Goal: Information Seeking & Learning: Learn about a topic

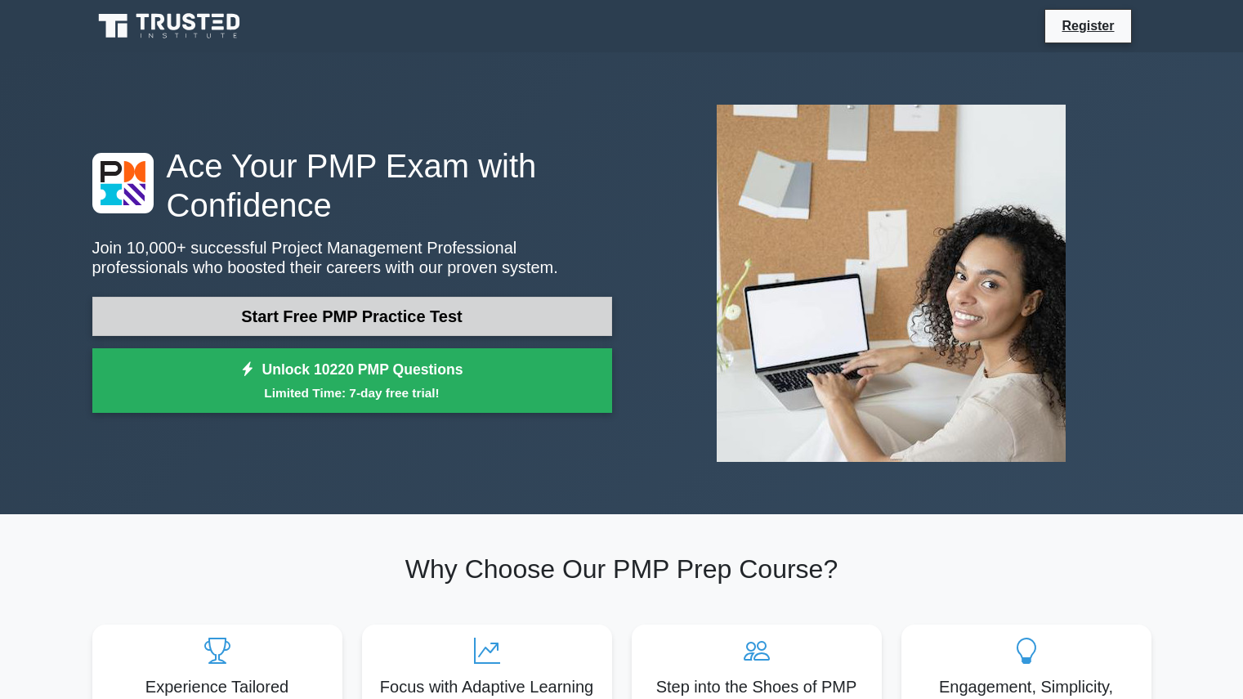
click at [305, 328] on link "Start Free PMP Practice Test" at bounding box center [352, 316] width 520 height 39
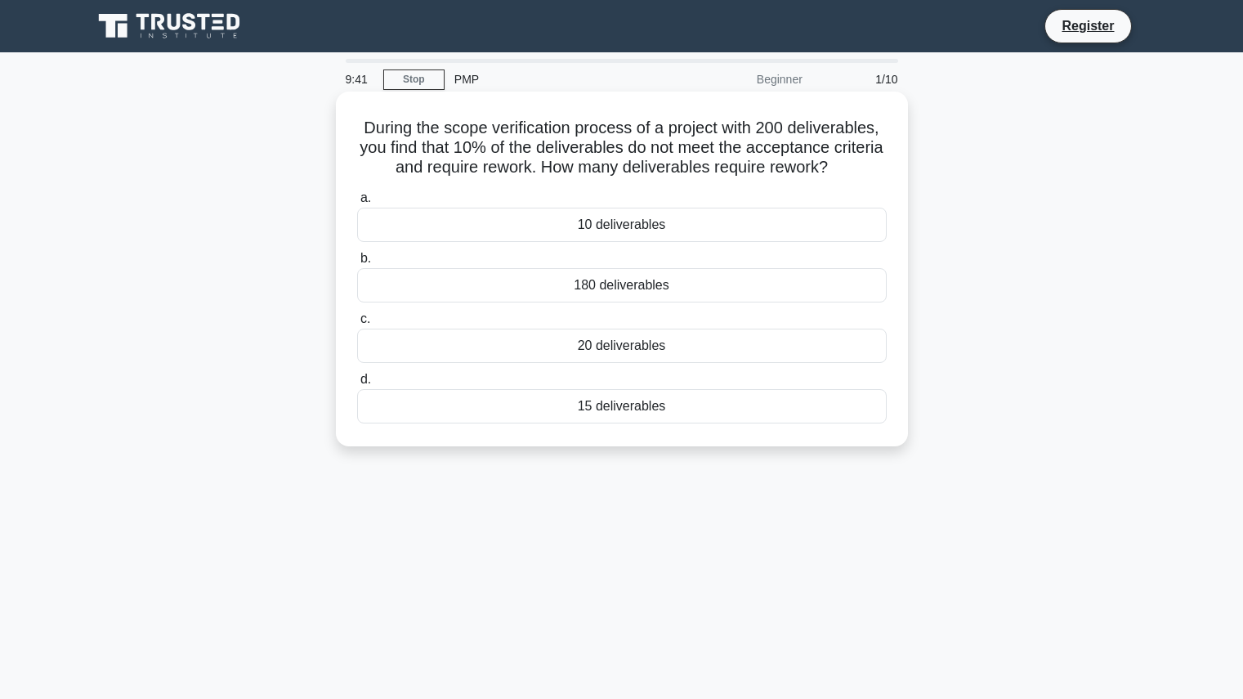
click at [586, 344] on div "20 deliverables" at bounding box center [622, 346] width 530 height 34
click at [357, 325] on input "c. 20 deliverables" at bounding box center [357, 319] width 0 height 11
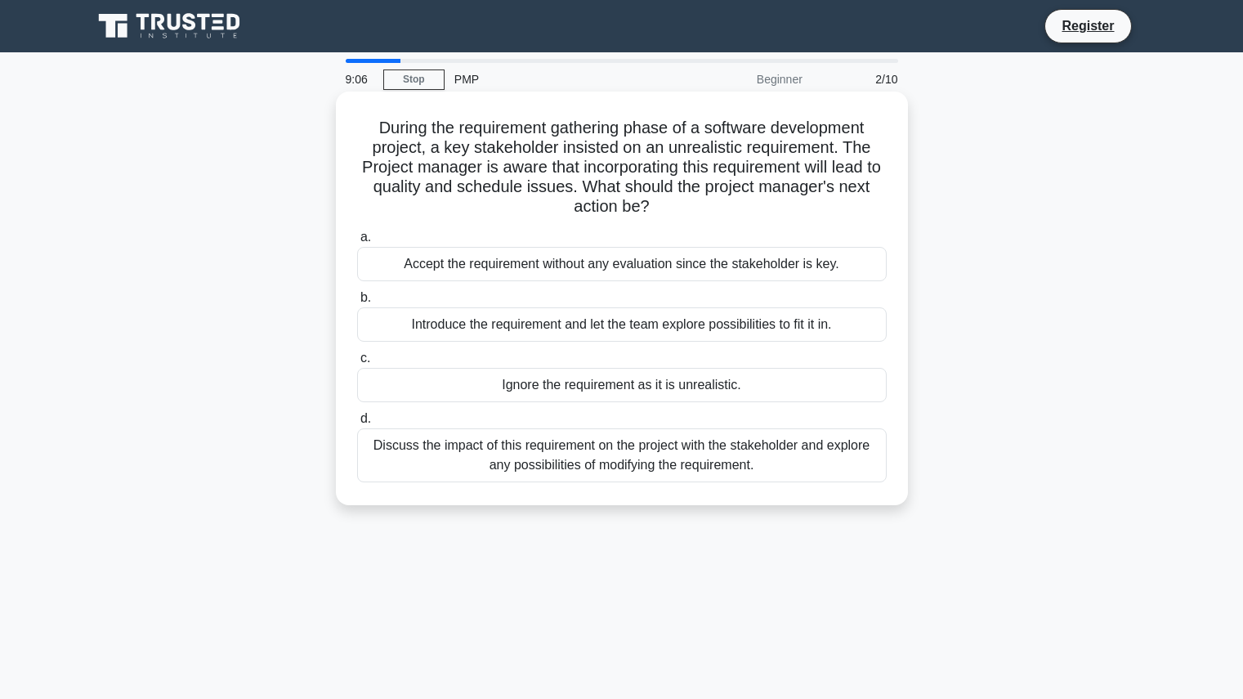
click at [599, 464] on div "Discuss the impact of this requirement on the project with the stakeholder and …" at bounding box center [622, 455] width 530 height 54
click at [357, 424] on input "d. Discuss the impact of this requirement on the project with the stakeholder a…" at bounding box center [357, 419] width 0 height 11
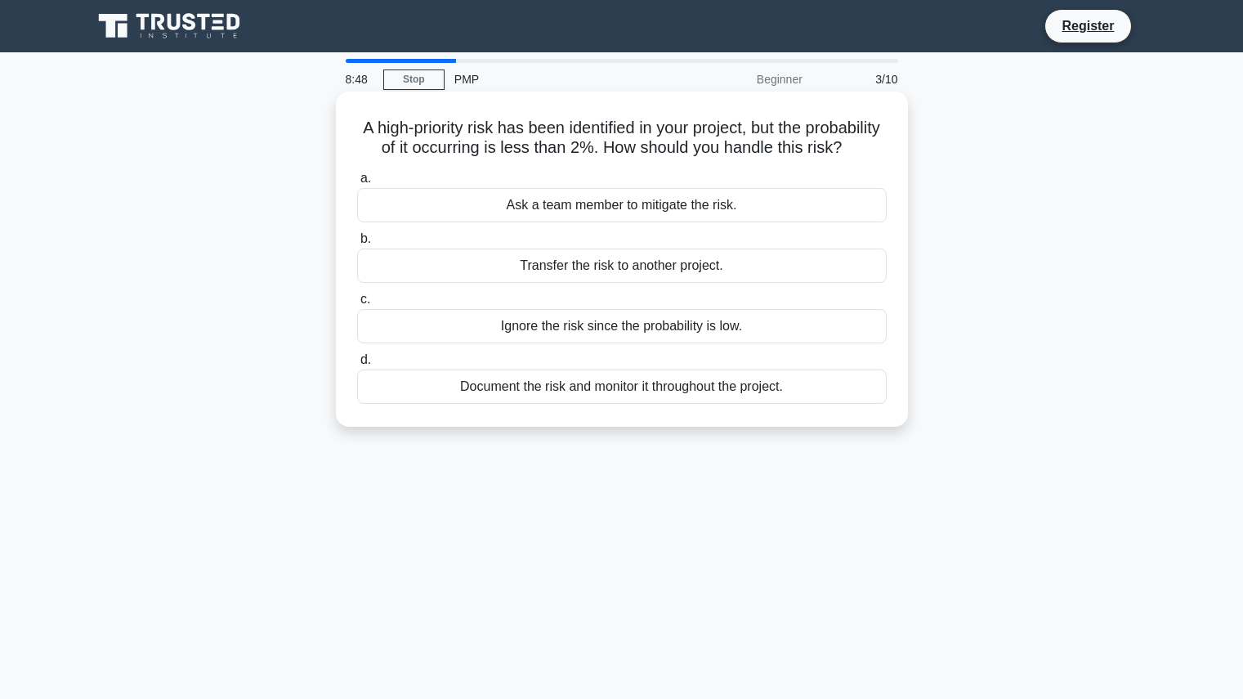
click at [596, 404] on div "Document the risk and monitor it throughout the project." at bounding box center [622, 386] width 530 height 34
click at [357, 365] on input "d. Document the risk and monitor it throughout the project." at bounding box center [357, 360] width 0 height 11
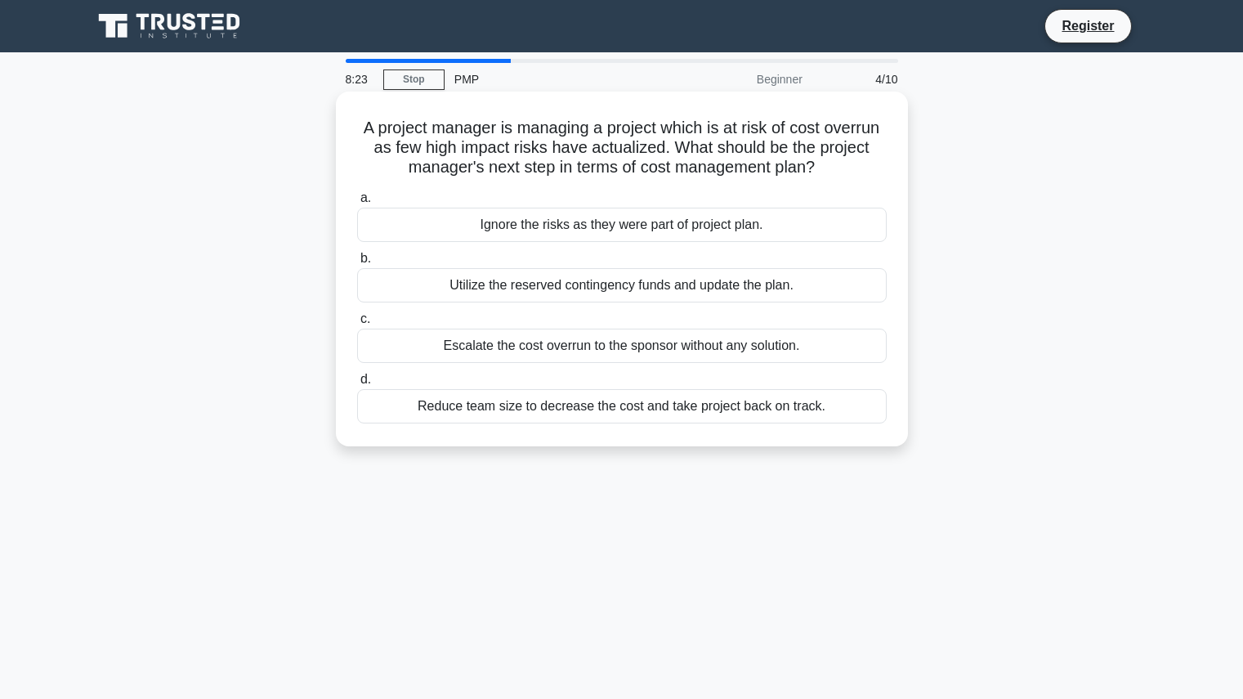
click at [618, 290] on div "Utilize the reserved contingency funds and update the plan." at bounding box center [622, 285] width 530 height 34
click at [357, 264] on input "b. Utilize the reserved contingency funds and update the plan." at bounding box center [357, 258] width 0 height 11
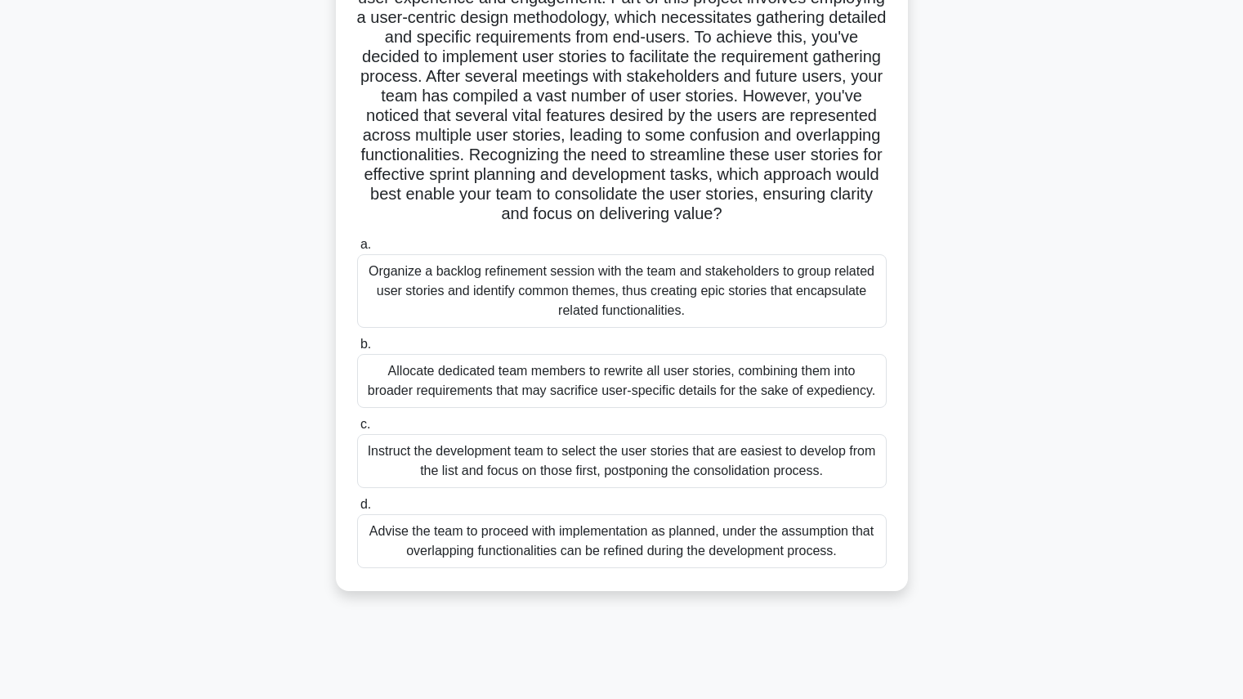
scroll to position [184, 0]
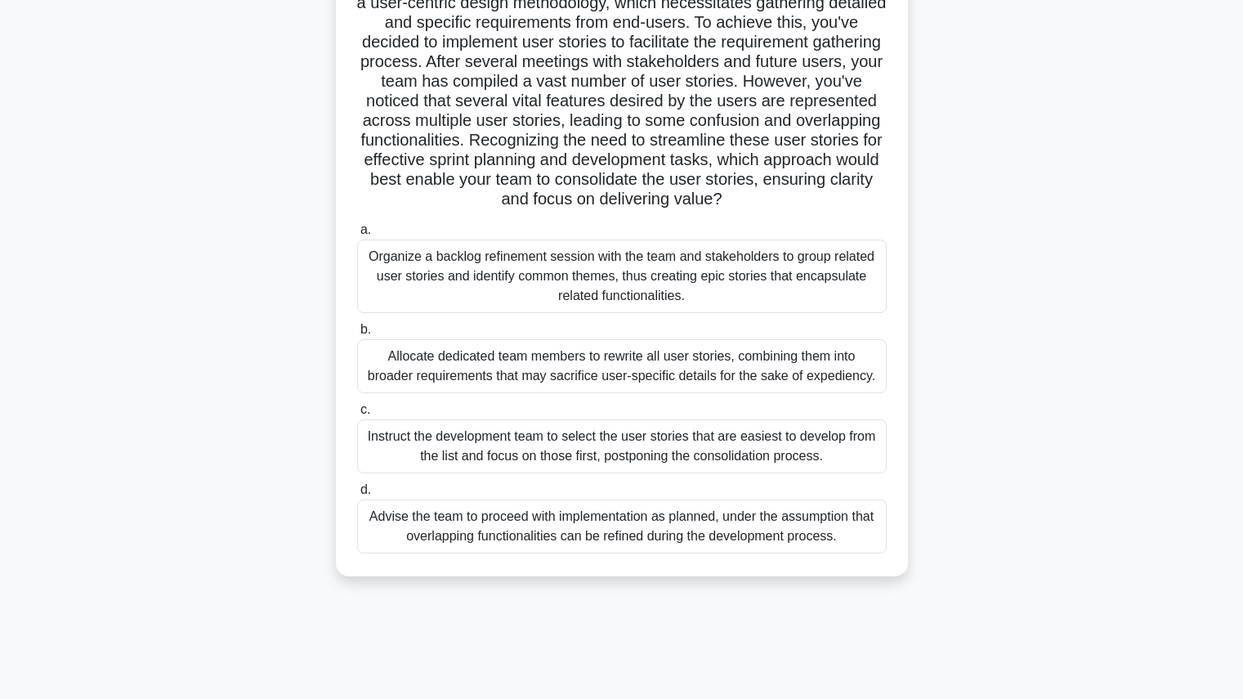
click at [732, 304] on div "Organize a backlog refinement session with the team and stakeholders to group r…" at bounding box center [622, 277] width 530 height 74
click at [357, 235] on input "a. Organize a backlog refinement session with the team and stakeholders to grou…" at bounding box center [357, 230] width 0 height 11
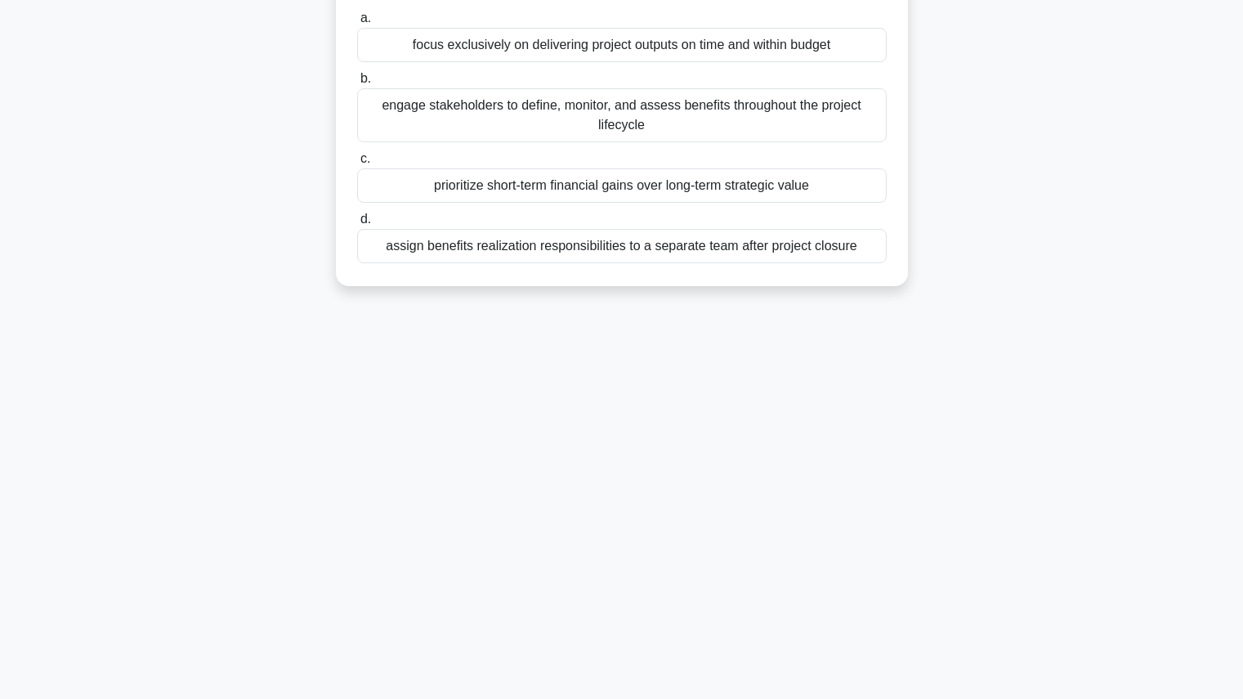
scroll to position [0, 0]
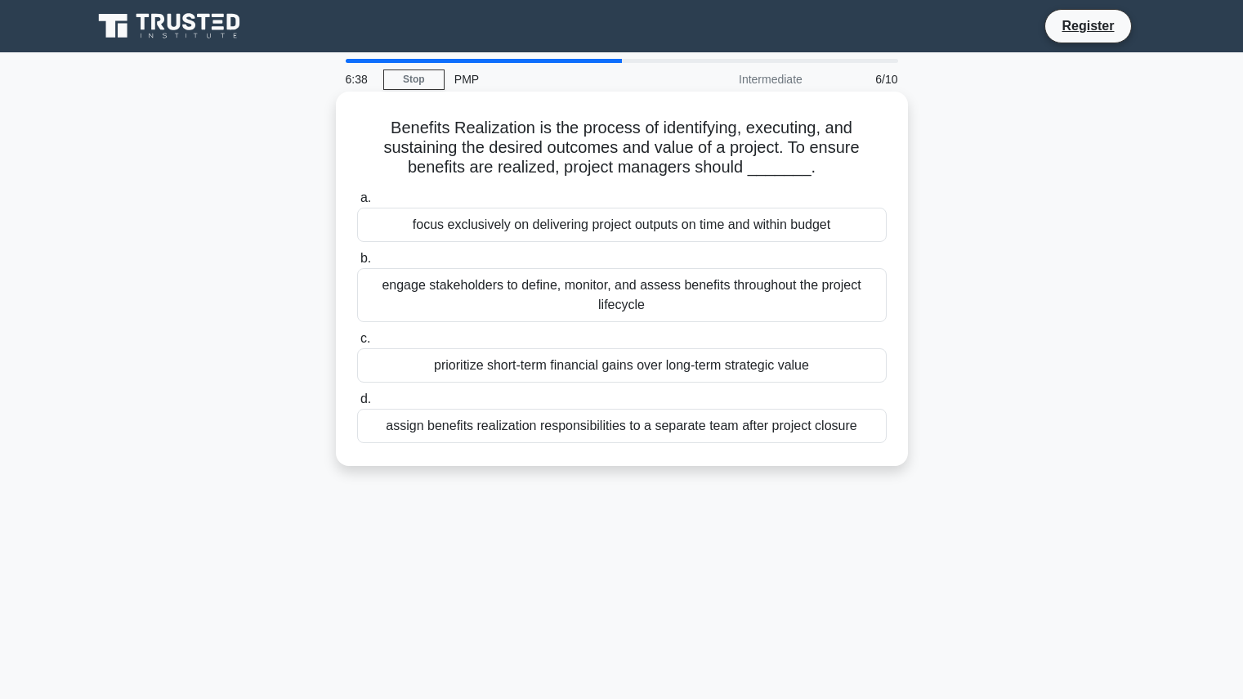
click at [781, 223] on div "focus exclusively on delivering project outputs on time and within budget" at bounding box center [622, 225] width 530 height 34
click at [357, 204] on input "a. focus exclusively on delivering project outputs on time and within budget" at bounding box center [357, 198] width 0 height 11
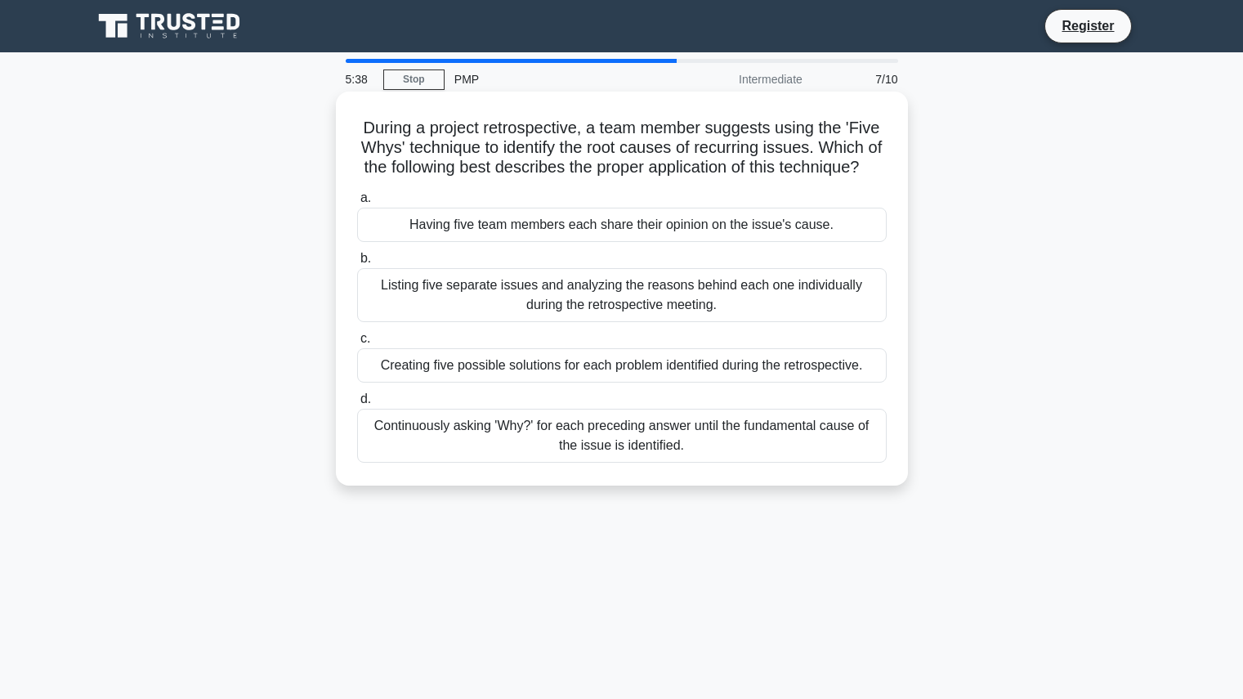
click at [760, 383] on div "Creating five possible solutions for each problem identified during the retrosp…" at bounding box center [622, 365] width 530 height 34
click at [357, 344] on input "c. Creating five possible solutions for each problem identified during the retr…" at bounding box center [357, 339] width 0 height 11
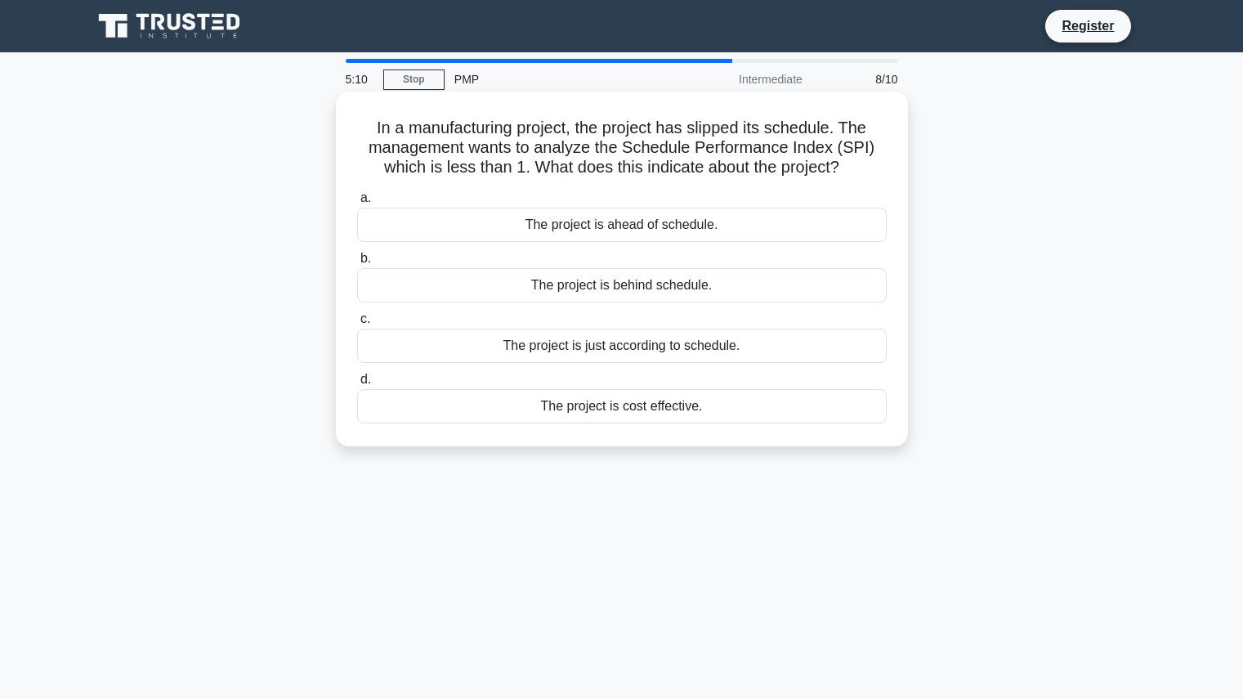
click at [721, 289] on div "The project is behind schedule." at bounding box center [622, 285] width 530 height 34
click at [357, 264] on input "b. The project is behind schedule." at bounding box center [357, 258] width 0 height 11
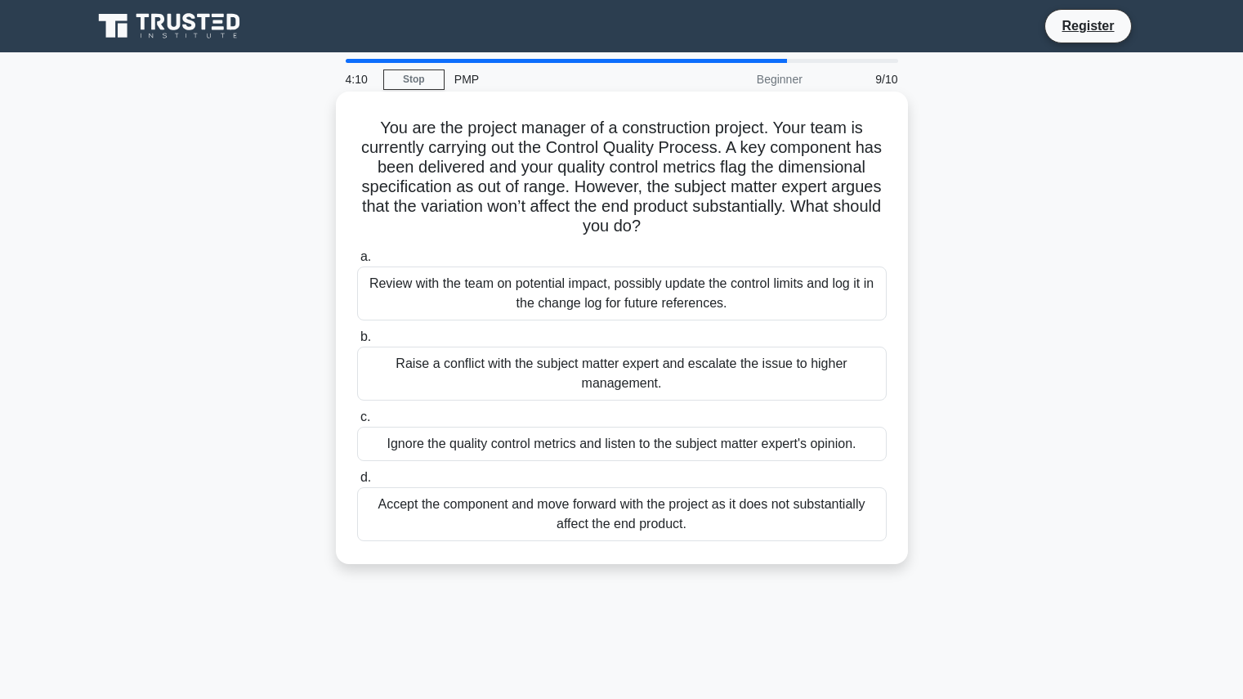
click at [790, 299] on div "Review with the team on potential impact, possibly update the control limits an…" at bounding box center [622, 293] width 530 height 54
click at [357, 262] on input "a. Review with the team on potential impact, possibly update the control limits…" at bounding box center [357, 257] width 0 height 11
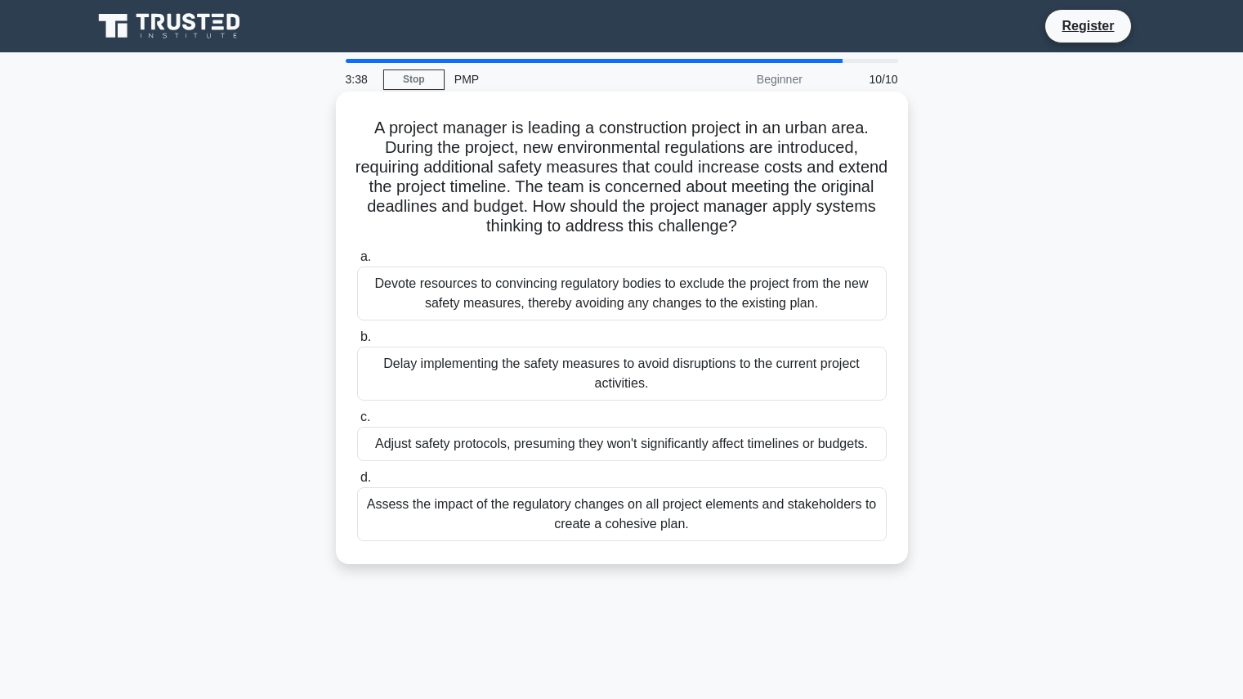
click at [775, 514] on div "Assess the impact of the regulatory changes on all project elements and stakeho…" at bounding box center [622, 514] width 530 height 54
click at [357, 483] on input "d. Assess the impact of the regulatory changes on all project elements and stak…" at bounding box center [357, 477] width 0 height 11
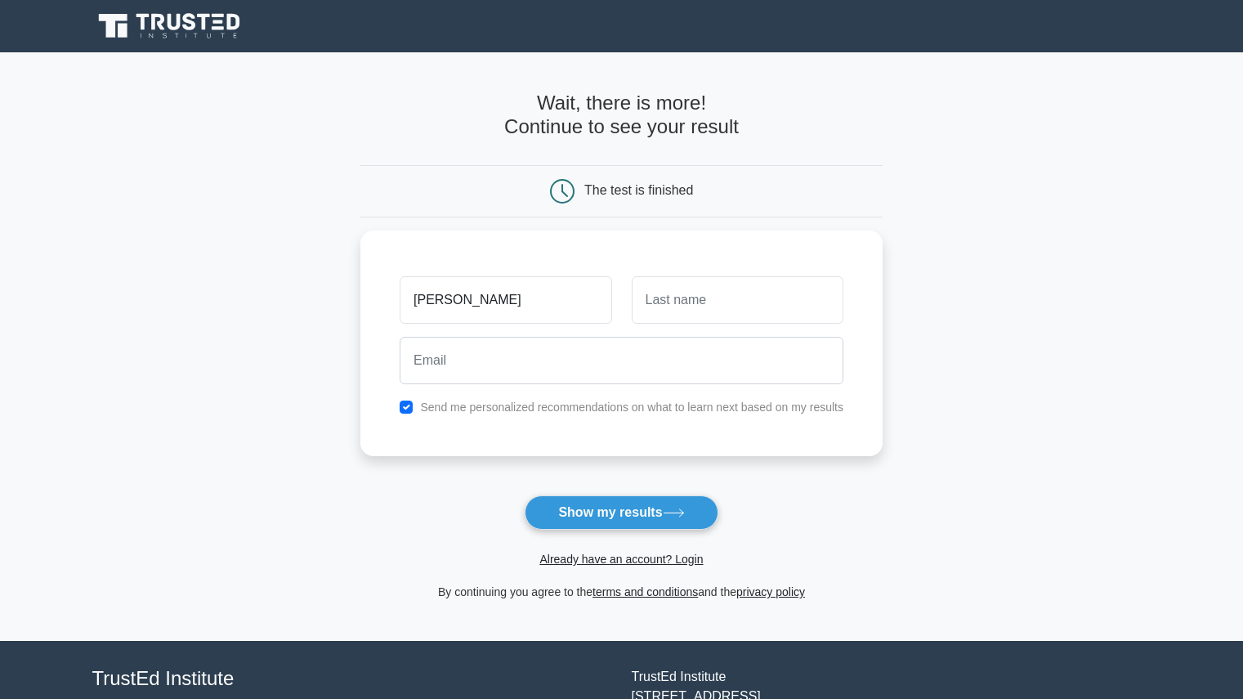
type input "shahul"
type input "hameed"
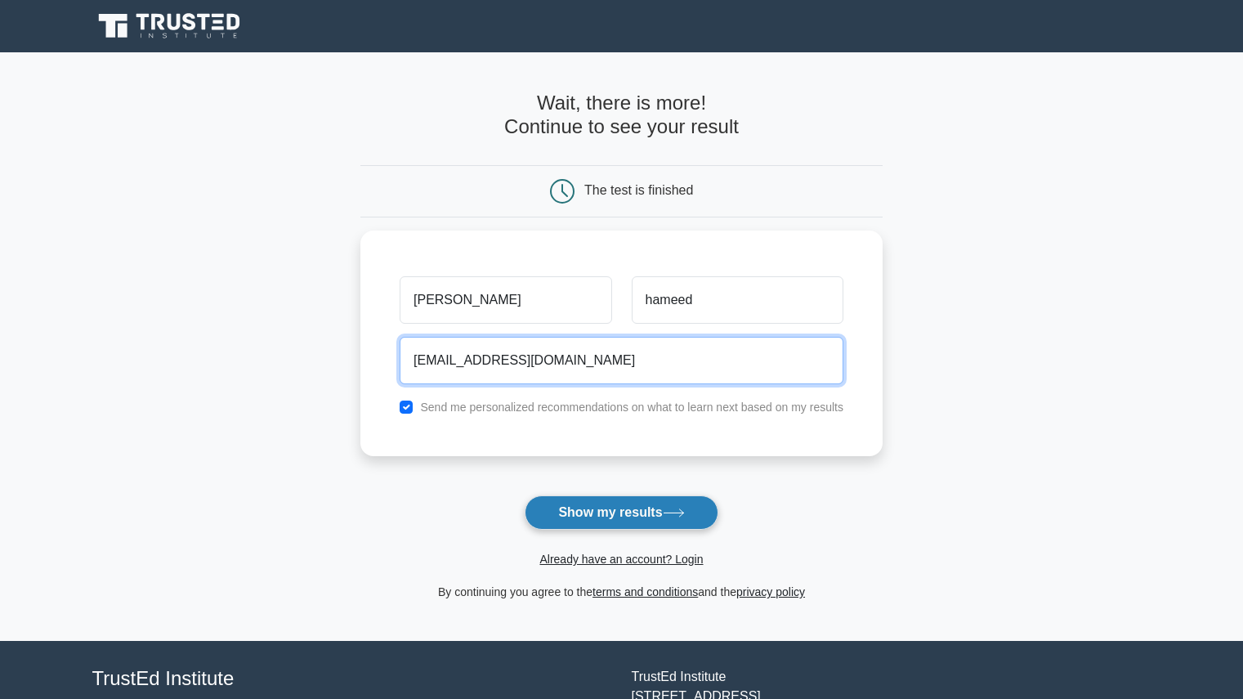
type input "melaishahul@gmail.com"
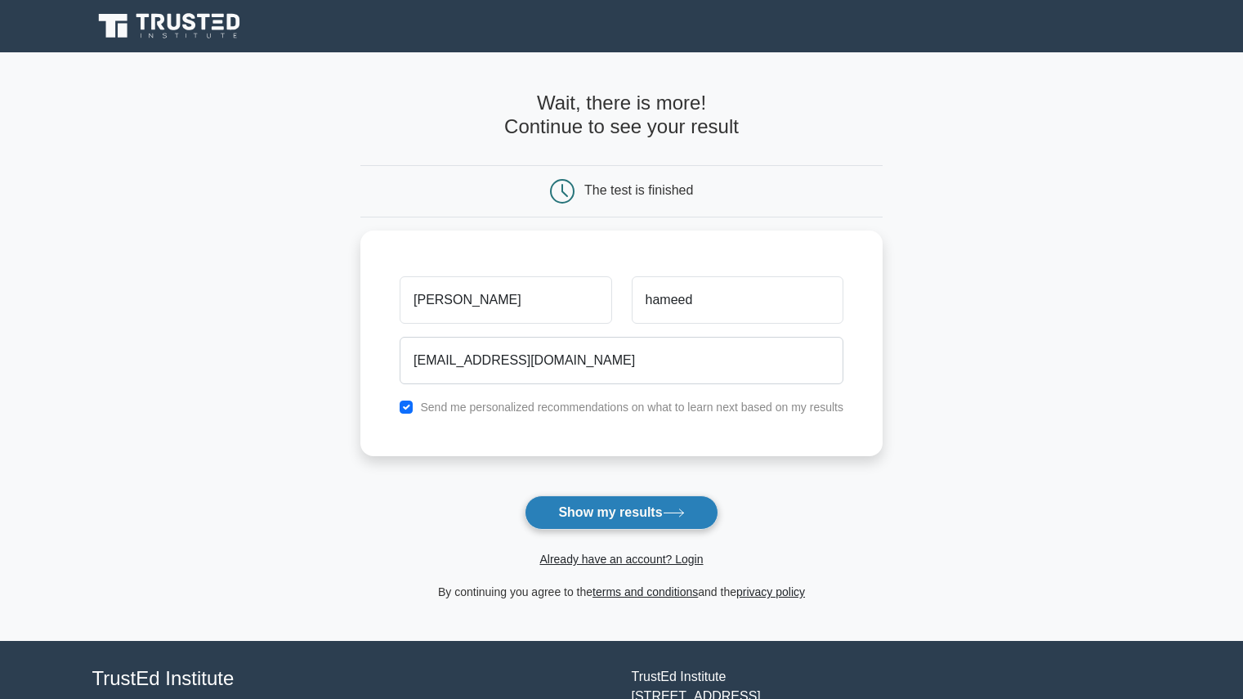
click at [641, 505] on button "Show my results" at bounding box center [621, 512] width 193 height 34
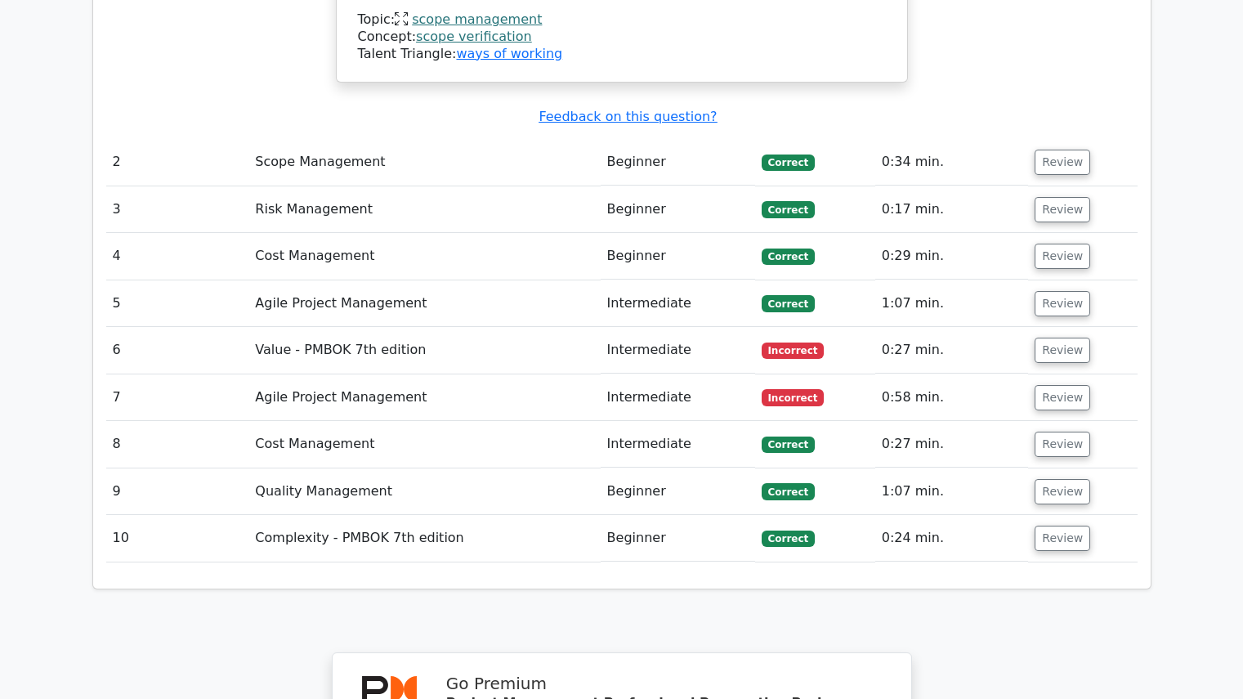
scroll to position [1993, 0]
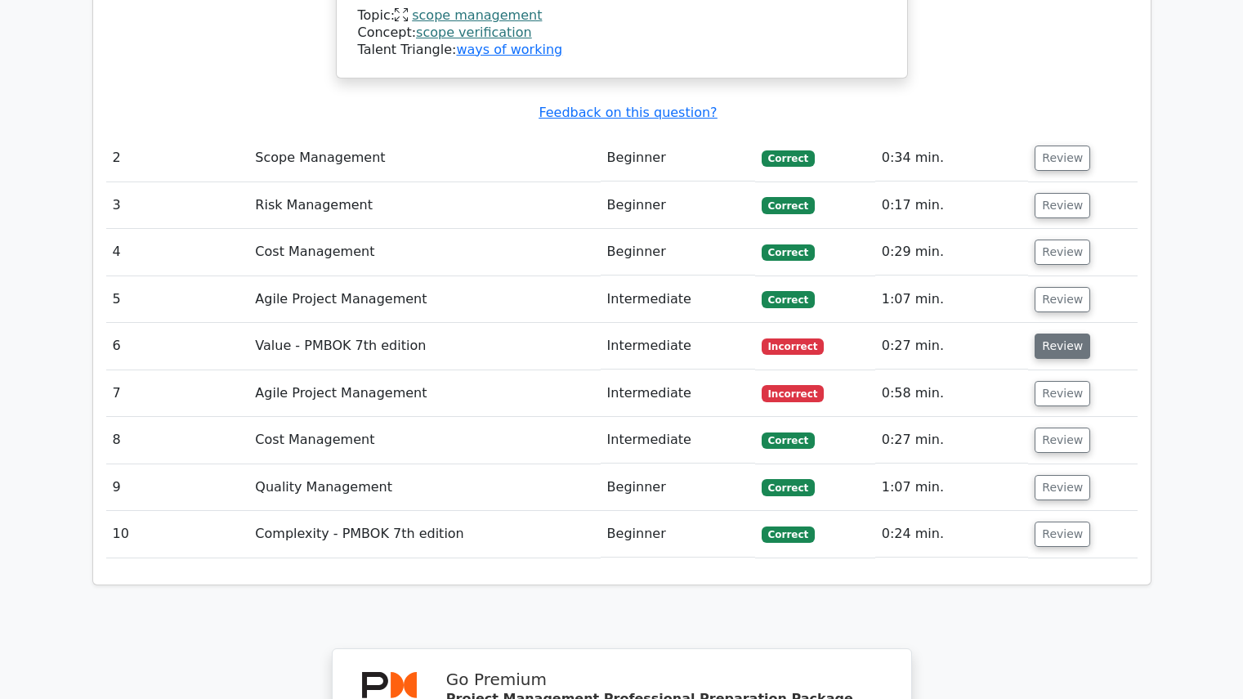
click at [1068, 334] on button "Review" at bounding box center [1063, 346] width 56 height 25
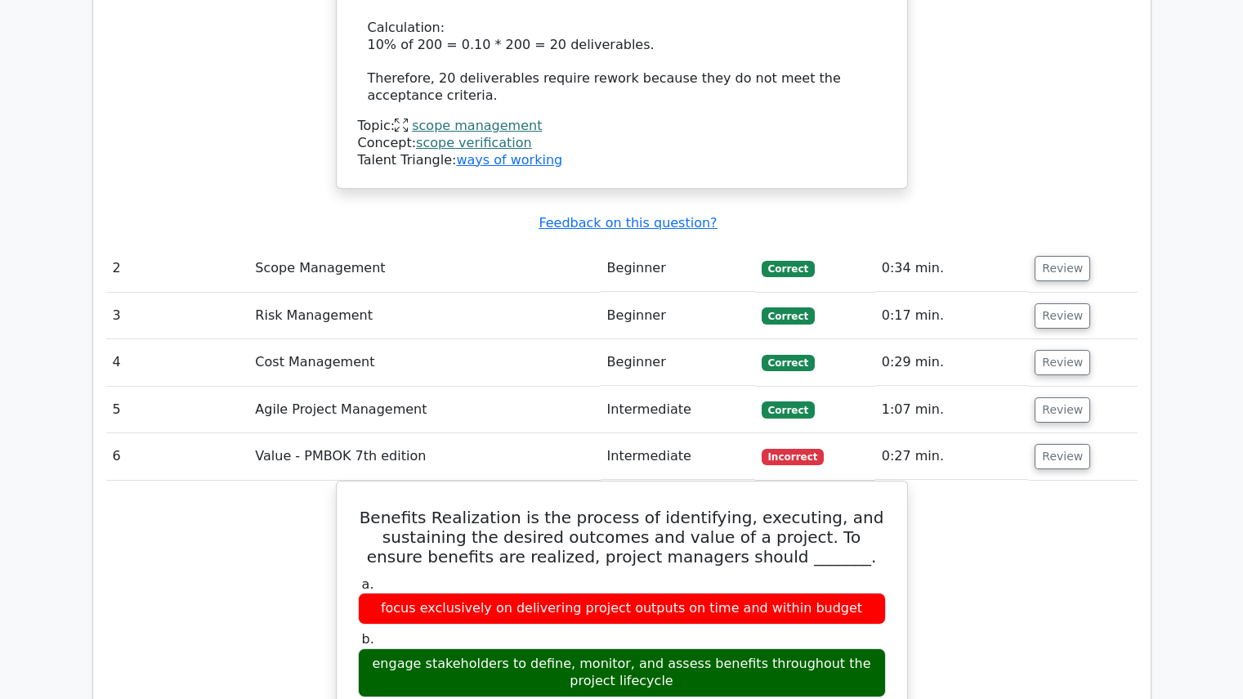
scroll to position [1882, 0]
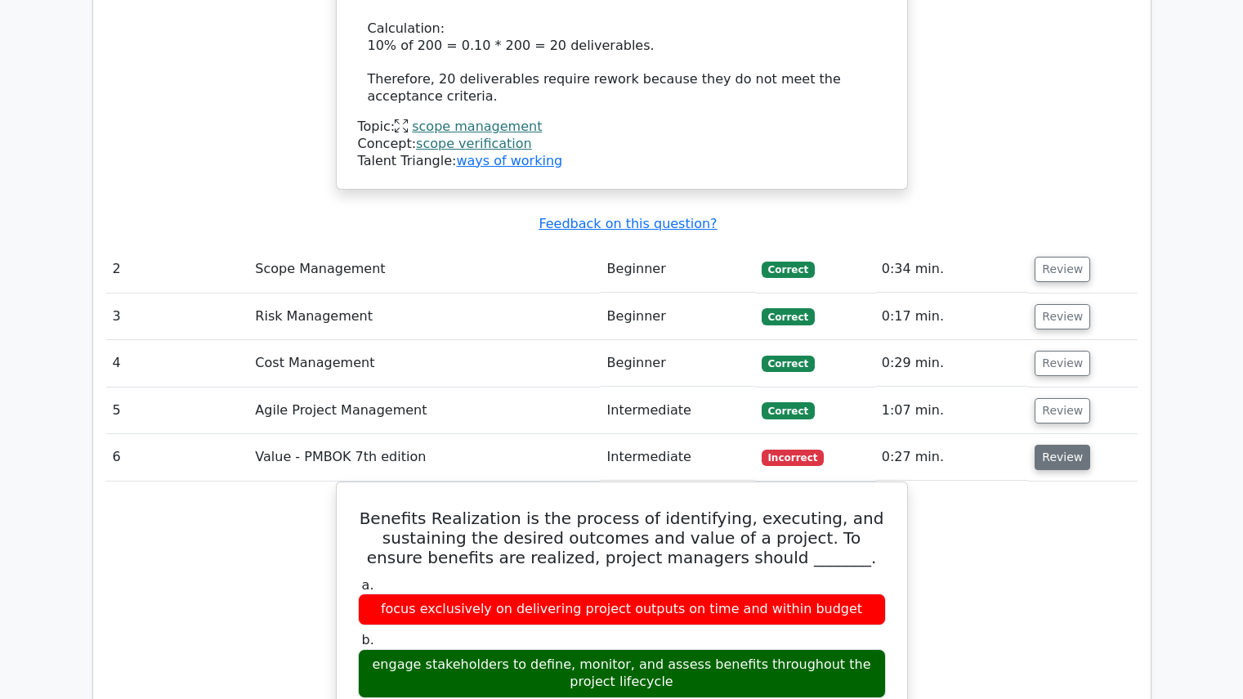
click at [1063, 445] on button "Review" at bounding box center [1063, 457] width 56 height 25
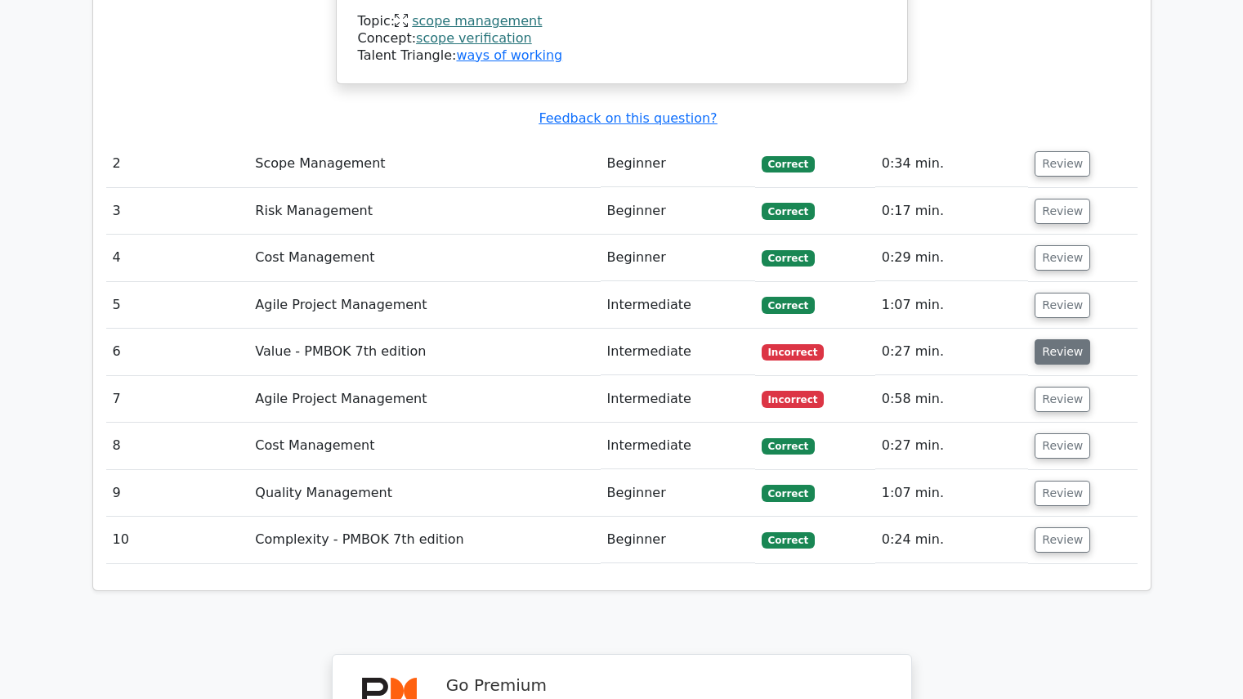
scroll to position [1989, 0]
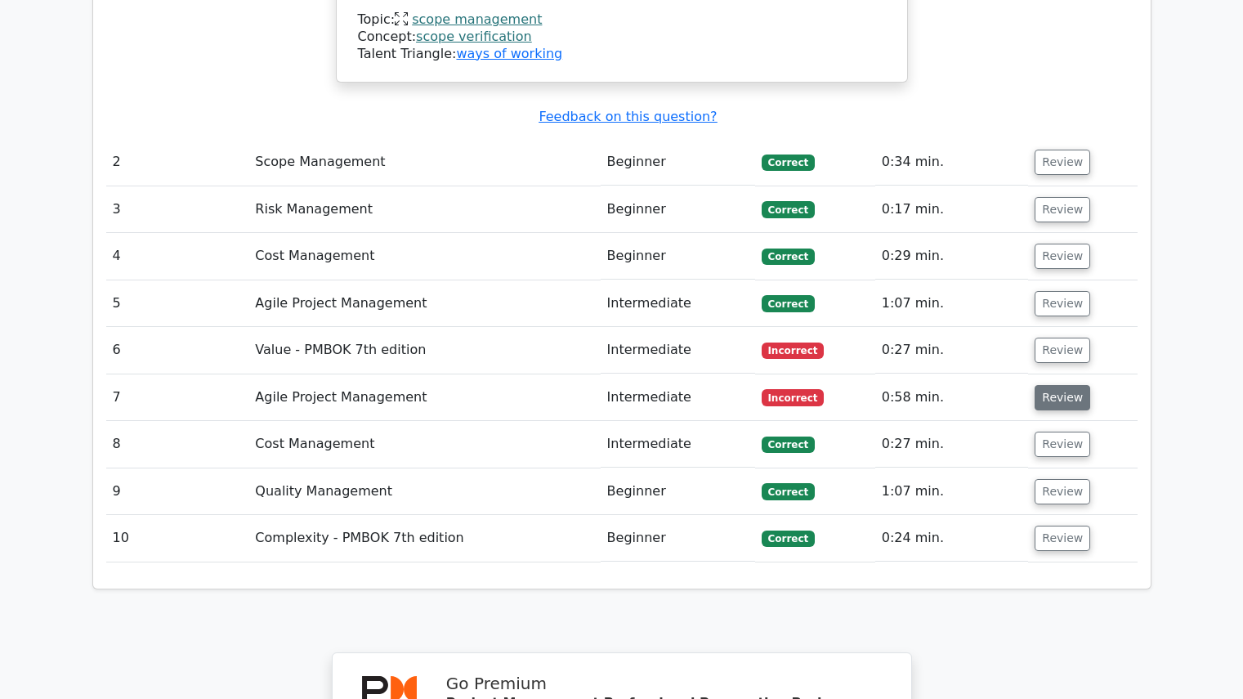
click at [1067, 385] on button "Review" at bounding box center [1063, 397] width 56 height 25
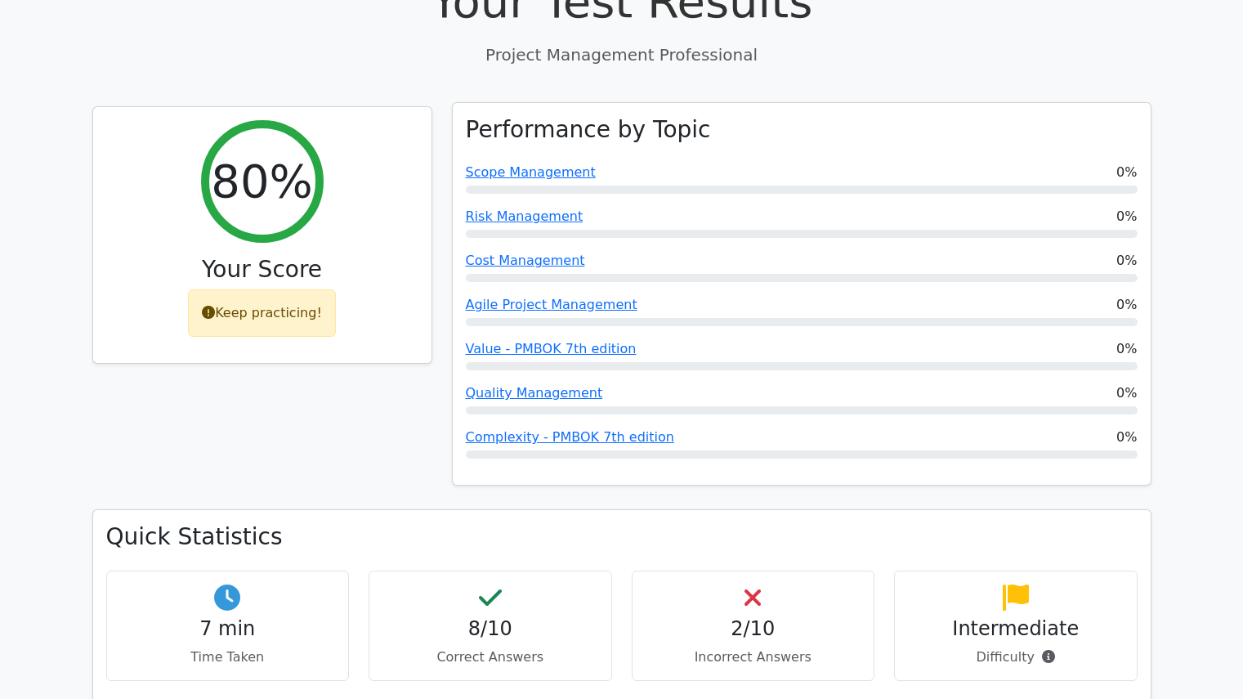
scroll to position [531, 0]
